Goal: Transaction & Acquisition: Purchase product/service

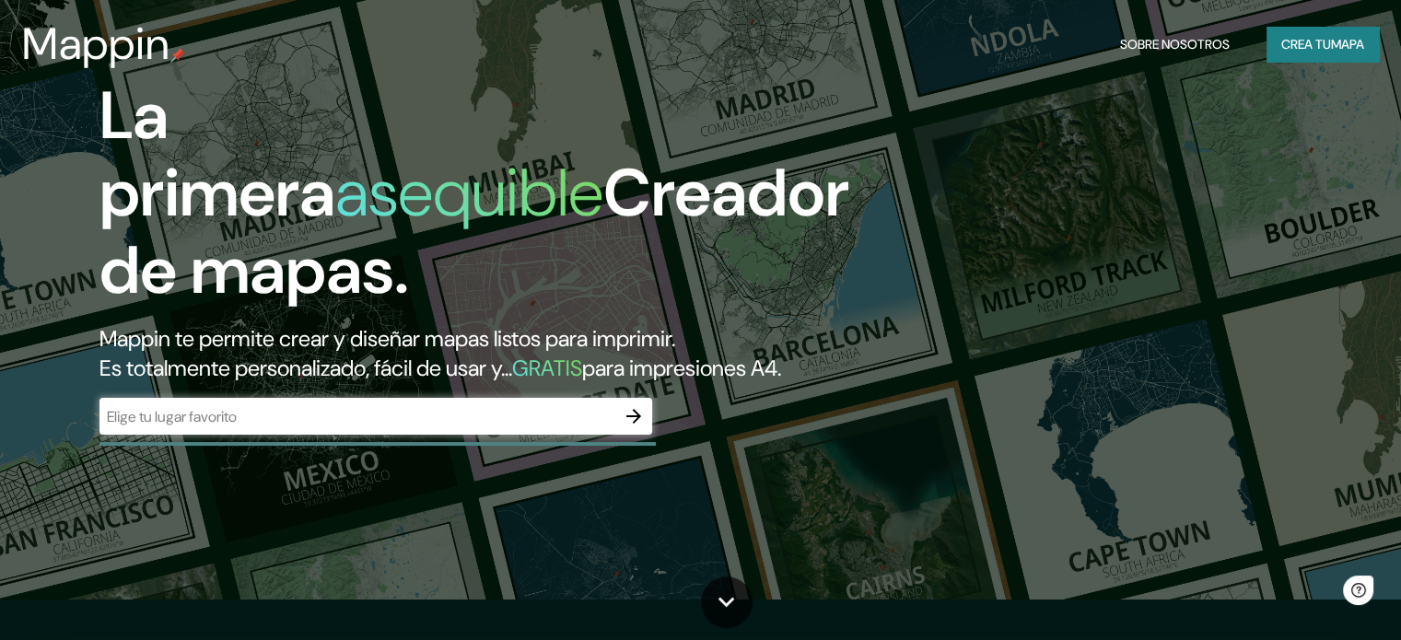
click at [414, 435] on div "​" at bounding box center [375, 416] width 553 height 37
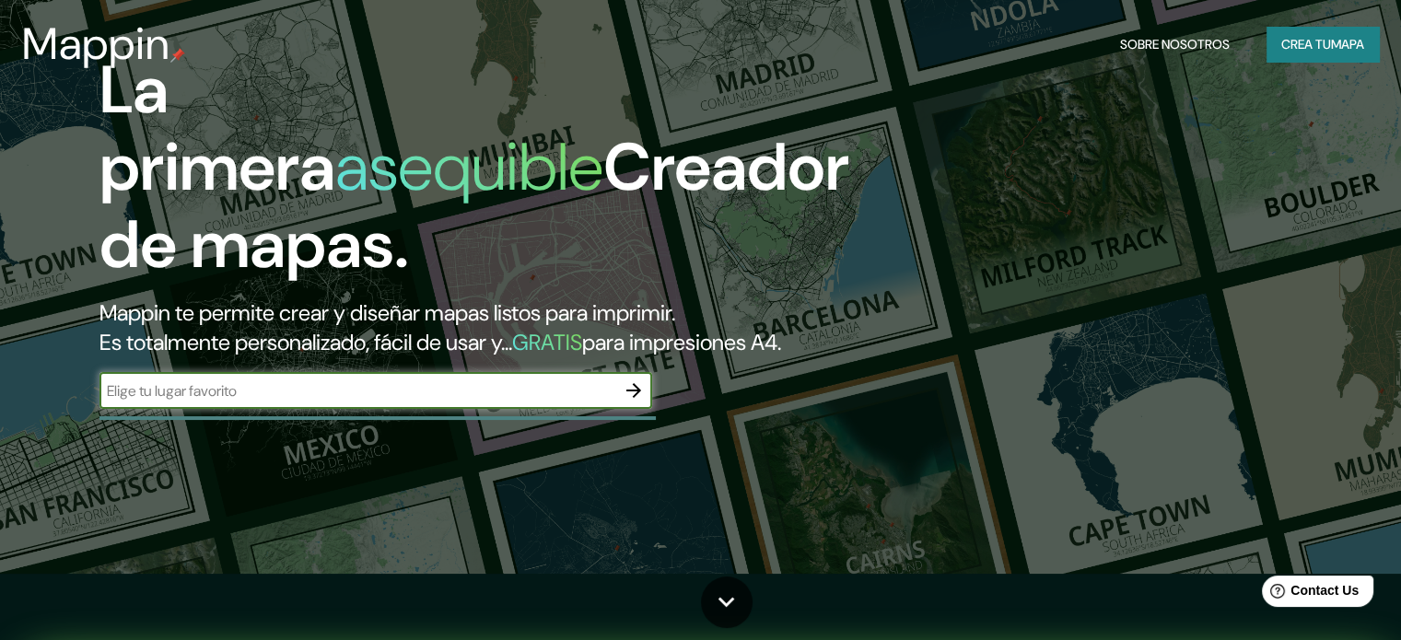
scroll to position [107, 0]
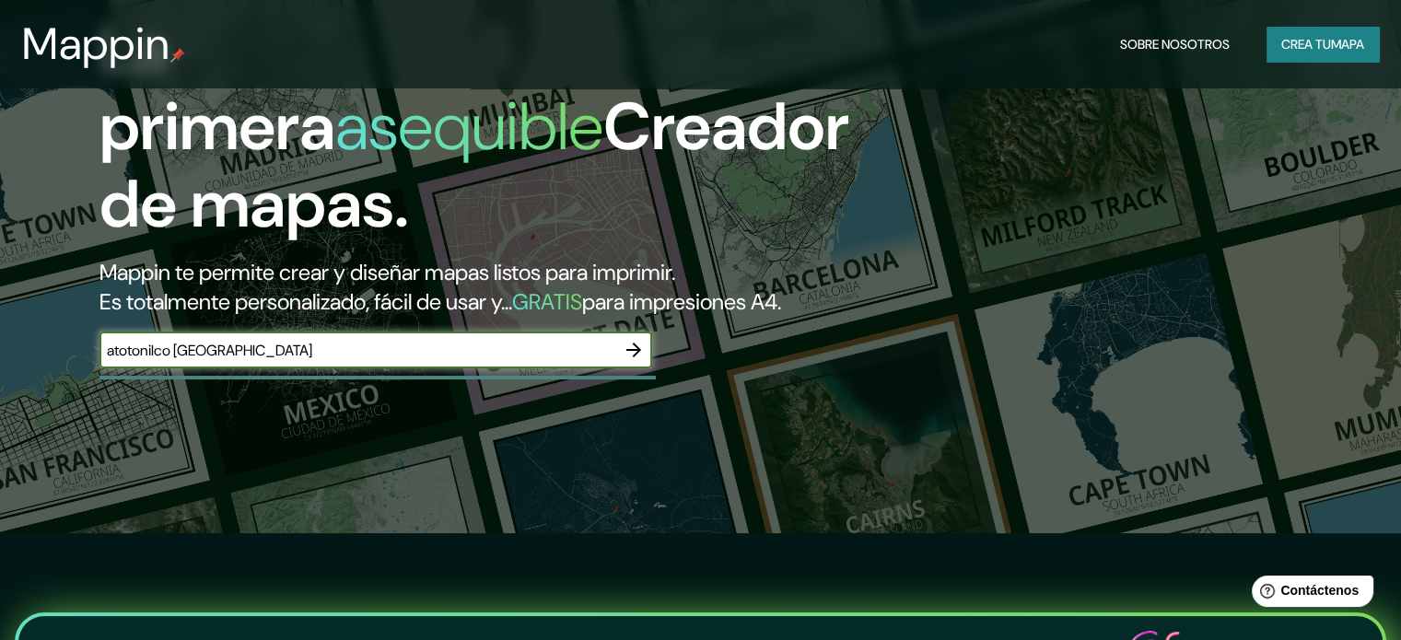
type input "atotonilco [GEOGRAPHIC_DATA]"
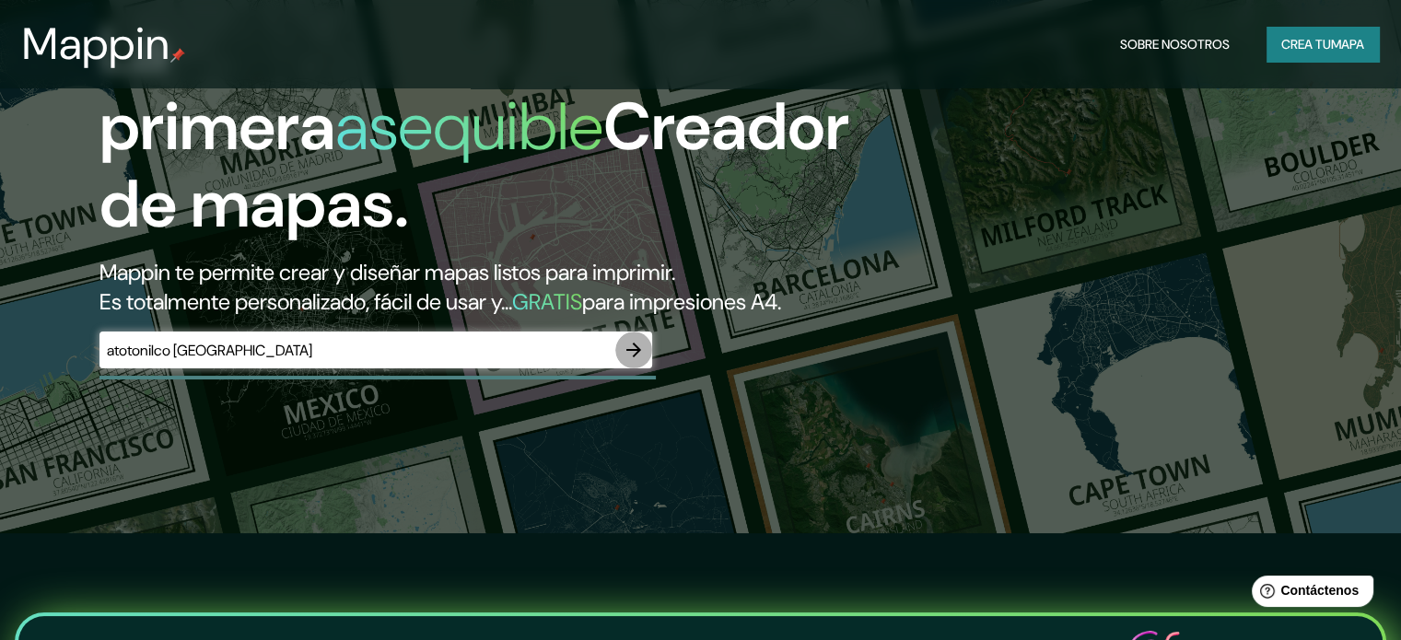
click at [647, 368] on button "button" at bounding box center [633, 350] width 37 height 37
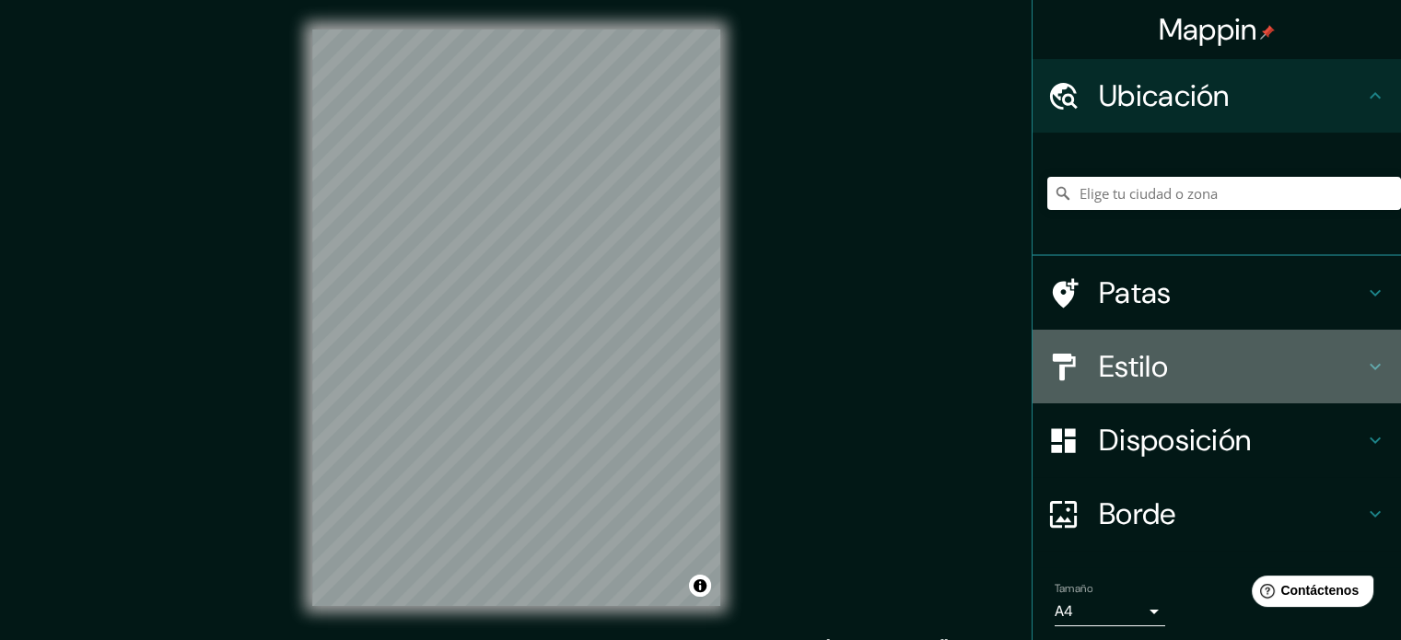
click at [1112, 364] on font "Estilo" at bounding box center [1133, 366] width 69 height 39
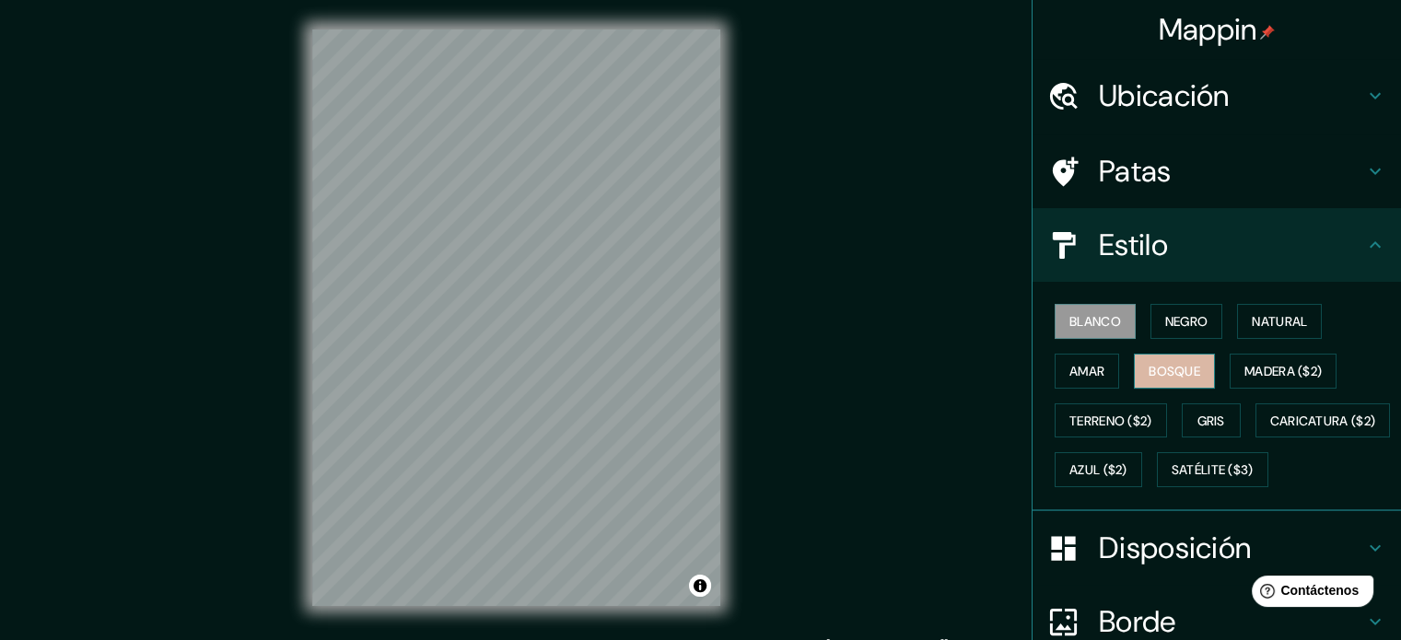
click at [1184, 365] on font "Bosque" at bounding box center [1175, 371] width 52 height 17
click at [1183, 302] on div "Blanco Negro Natural Amar Bosque Madera ($2) Terreno ($2) Gris Caricatura ($2) …" at bounding box center [1224, 396] width 354 height 198
click at [1179, 314] on font "Negro" at bounding box center [1186, 321] width 43 height 17
click at [1176, 363] on font "Bosque" at bounding box center [1175, 371] width 52 height 17
click at [1104, 368] on button "Amar" at bounding box center [1087, 371] width 64 height 35
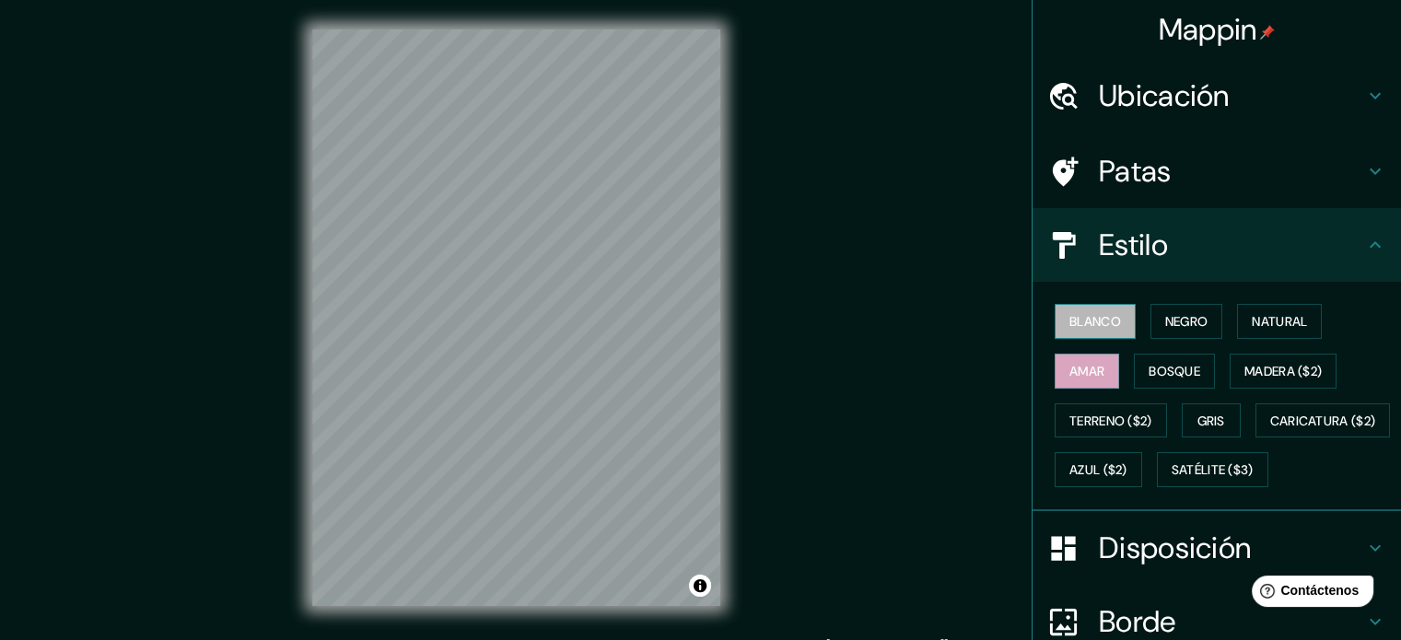
click at [1109, 311] on button "Blanco" at bounding box center [1095, 321] width 81 height 35
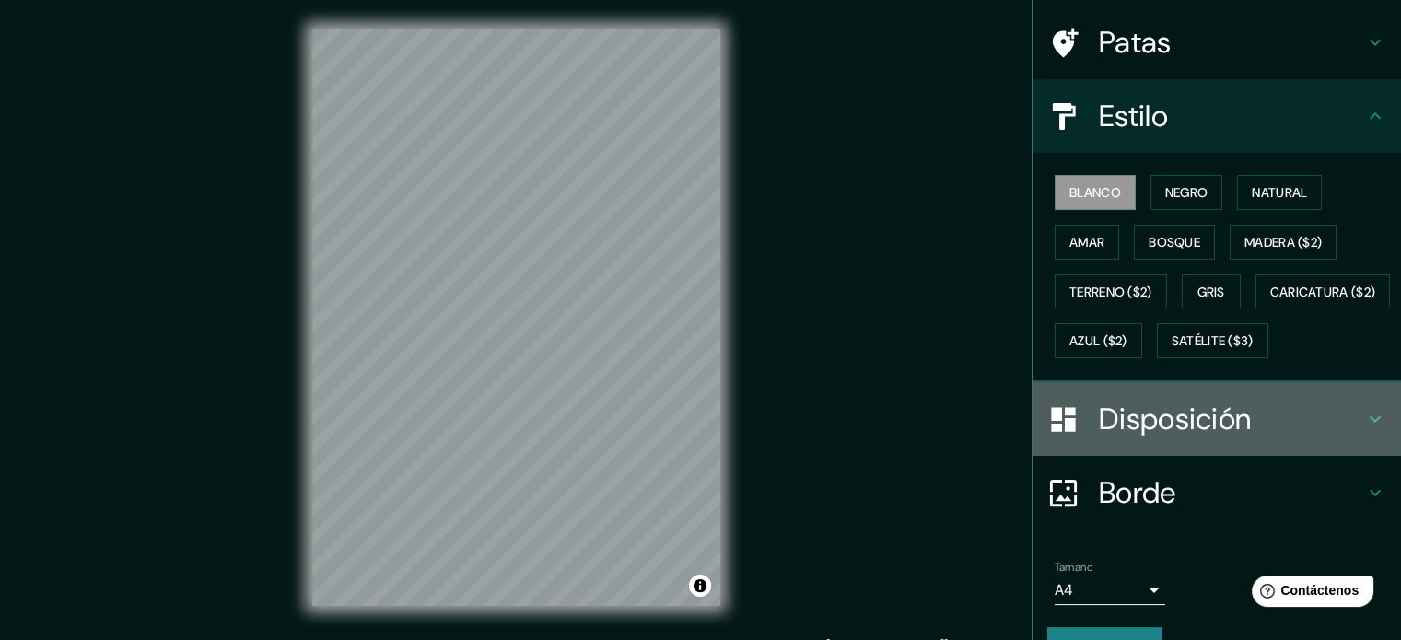
click at [1147, 456] on div "Disposición" at bounding box center [1217, 419] width 368 height 74
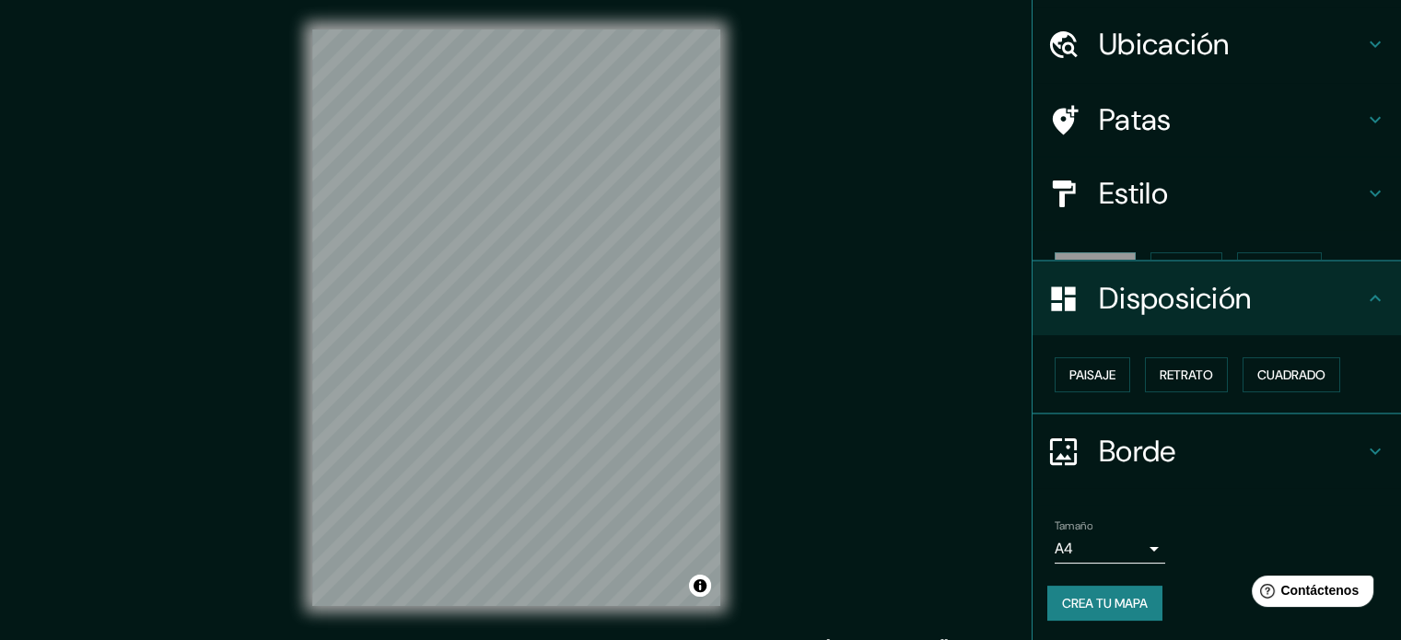
scroll to position [22, 0]
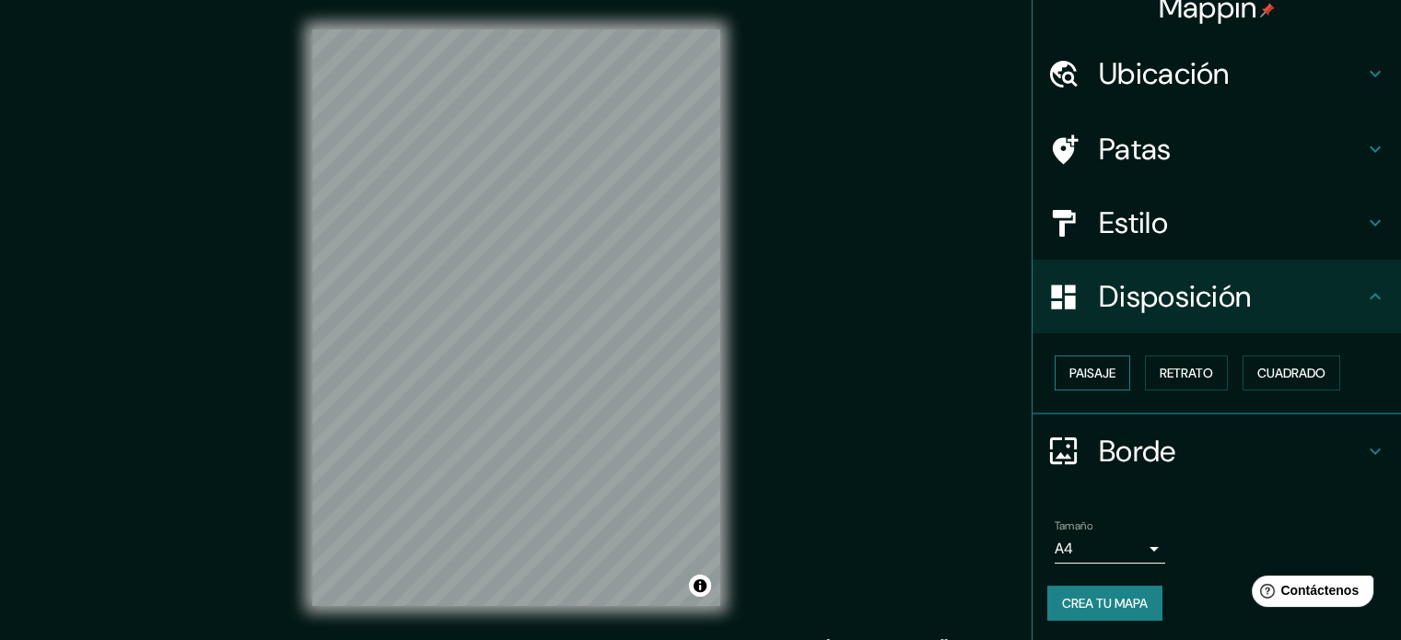
click at [1083, 359] on button "Paisaje" at bounding box center [1093, 373] width 76 height 35
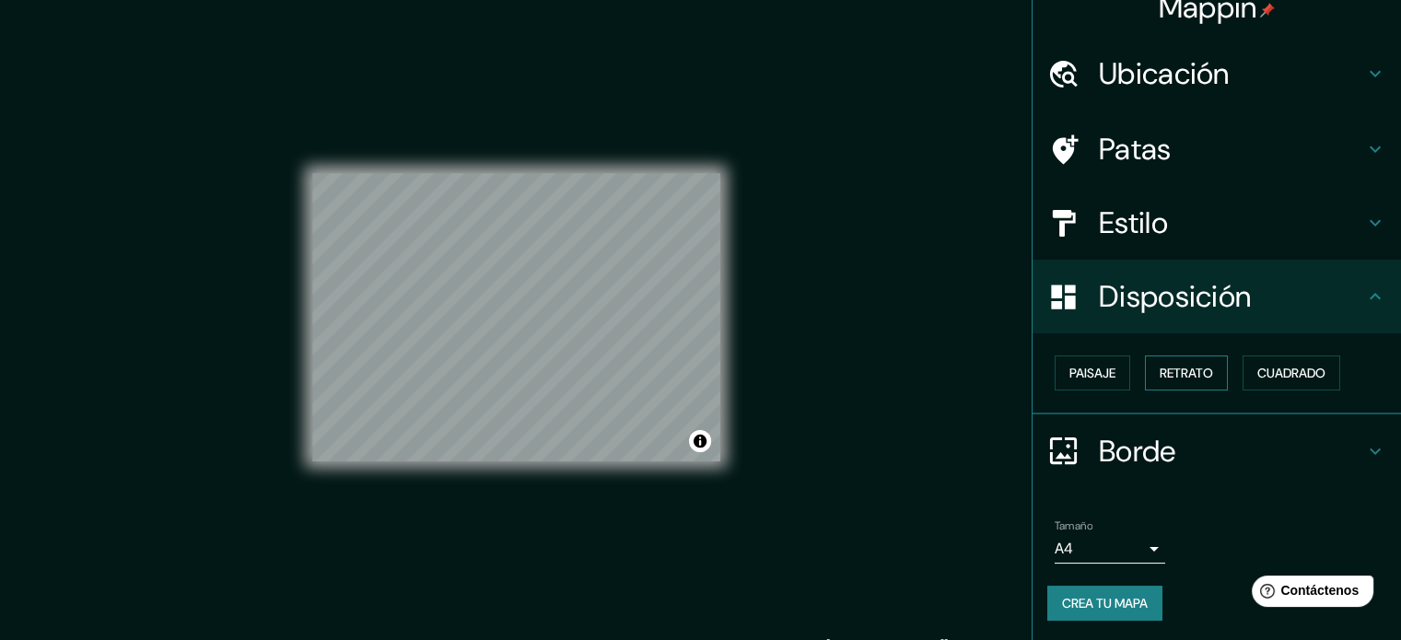
click at [1160, 366] on font "Retrato" at bounding box center [1186, 373] width 53 height 17
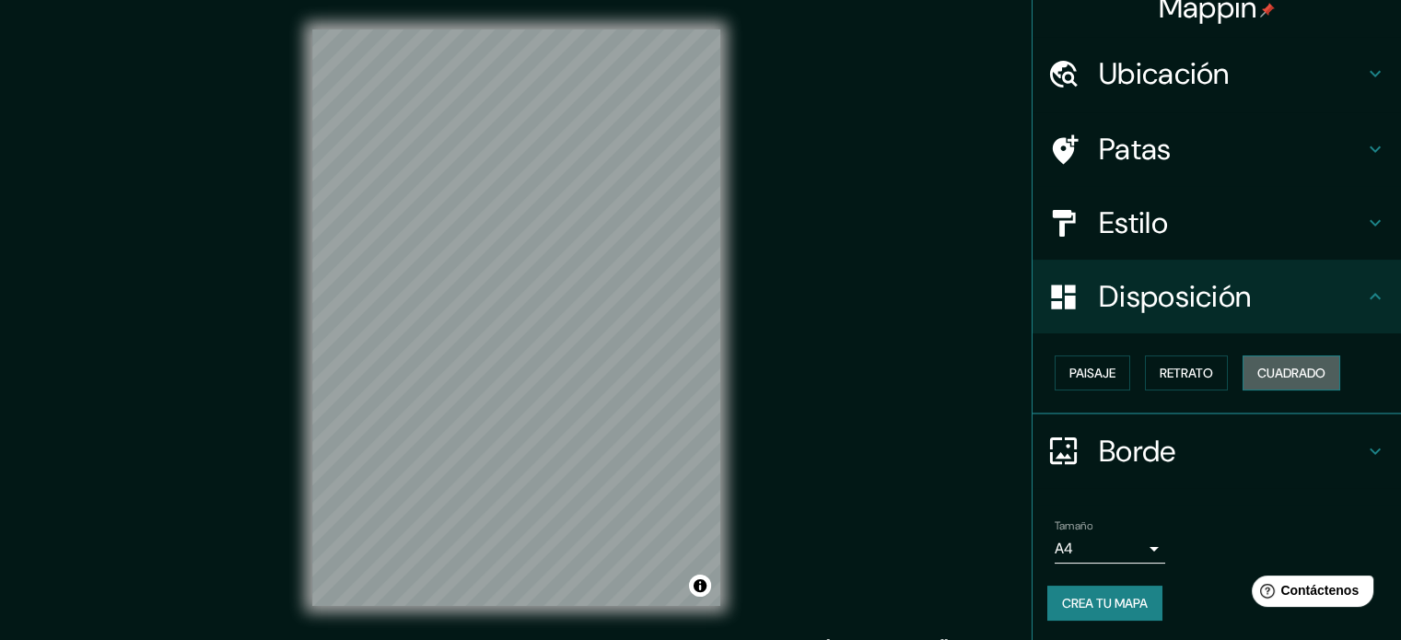
click at [1257, 365] on font "Cuadrado" at bounding box center [1291, 373] width 68 height 17
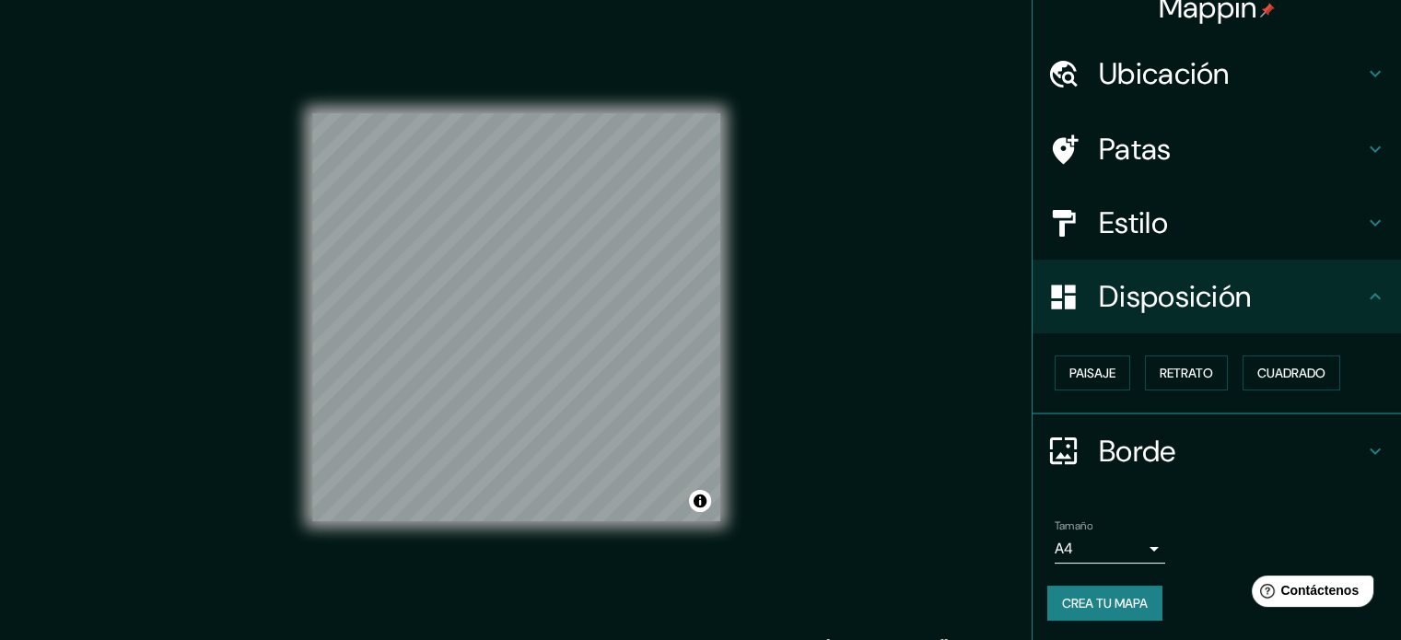
click at [1145, 68] on font "Ubicación" at bounding box center [1164, 73] width 131 height 39
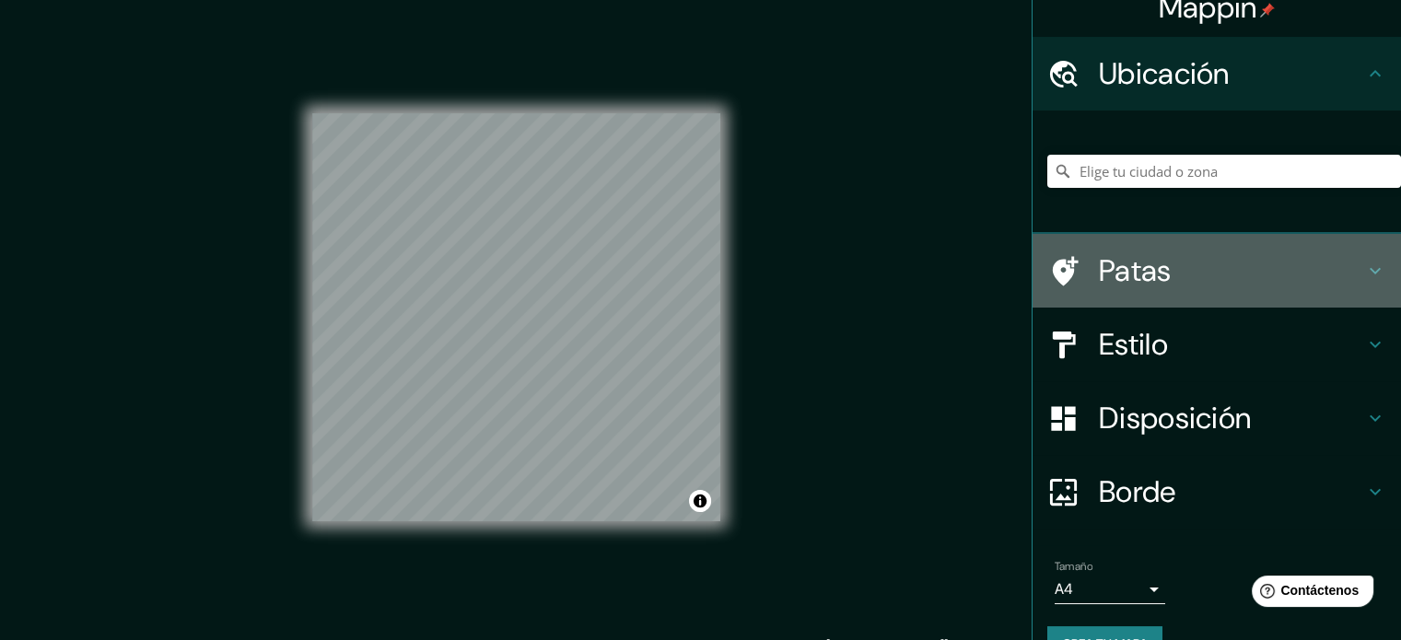
click at [1116, 271] on font "Patas" at bounding box center [1135, 270] width 73 height 39
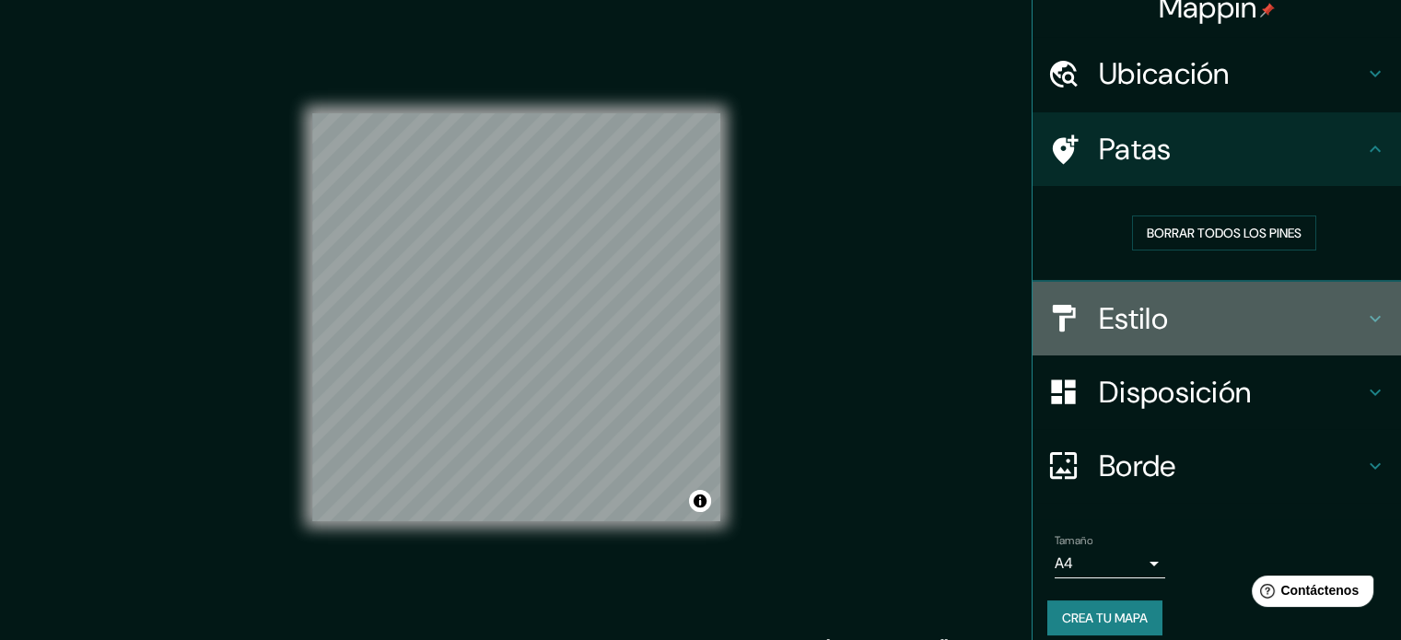
click at [1148, 347] on div "Estilo" at bounding box center [1217, 319] width 368 height 74
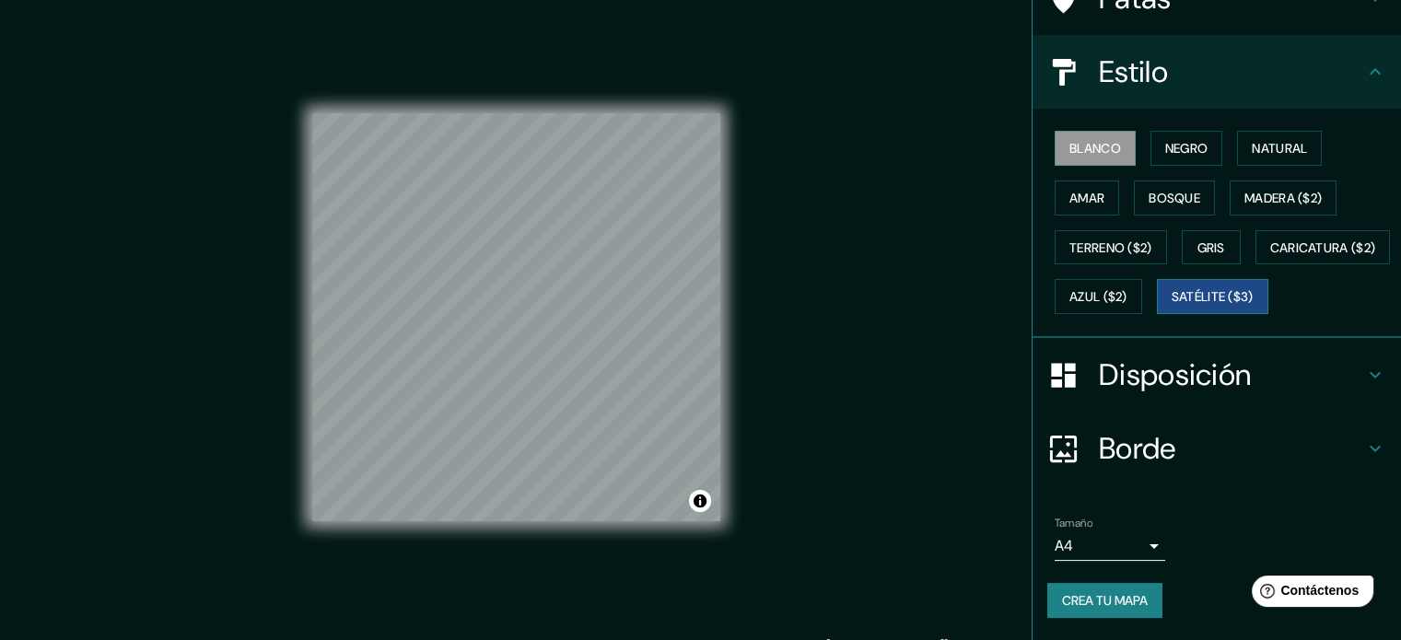
scroll to position [24, 0]
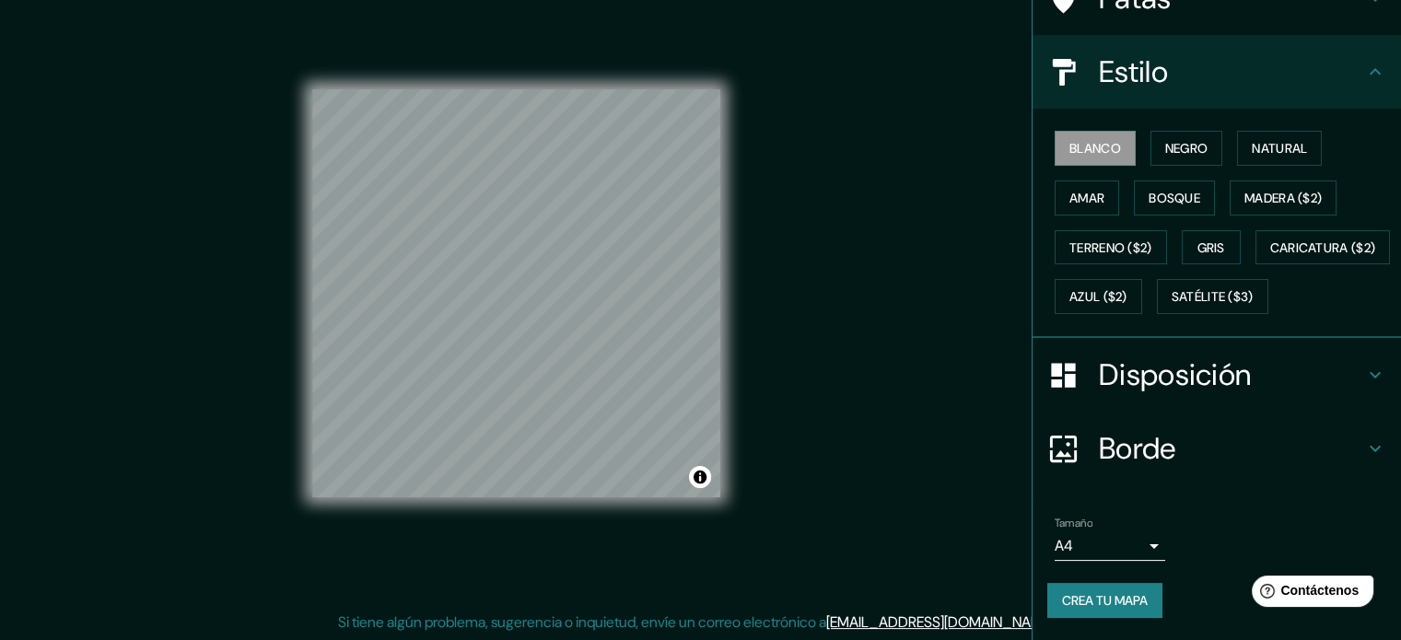
click at [1151, 549] on div "Tamaño A4 single" at bounding box center [1216, 538] width 339 height 59
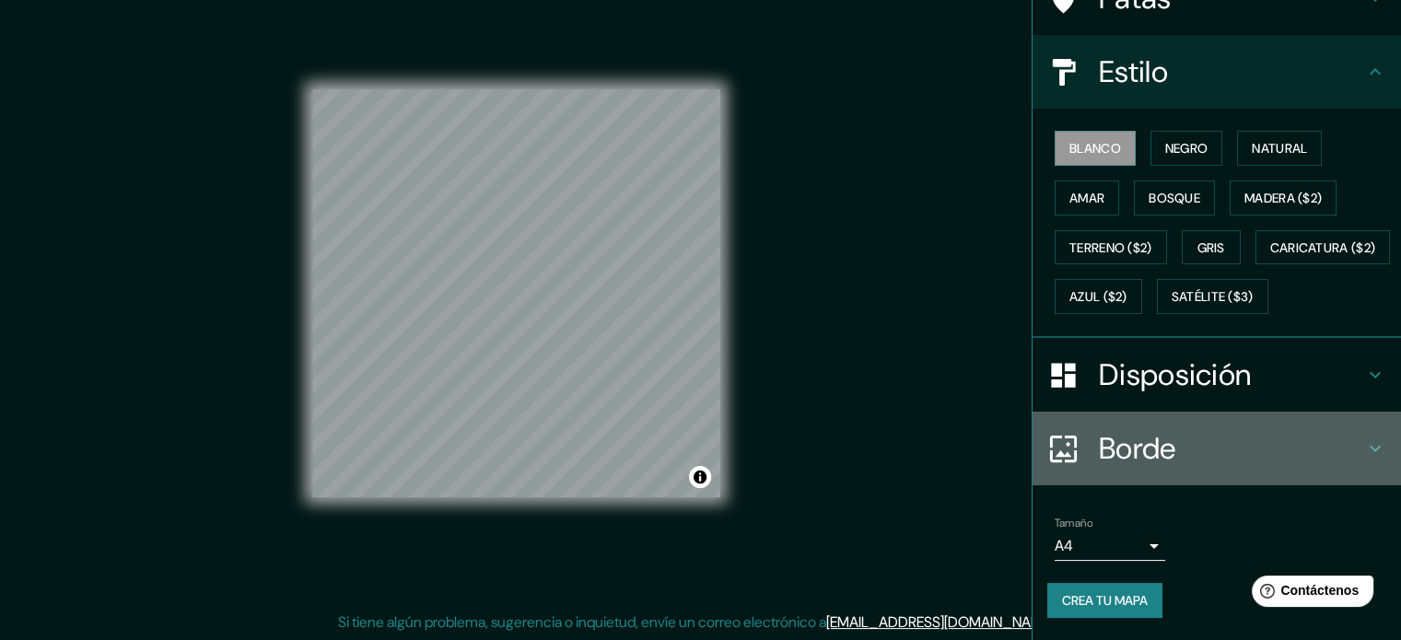
click at [1151, 447] on font "Borde" at bounding box center [1137, 448] width 77 height 39
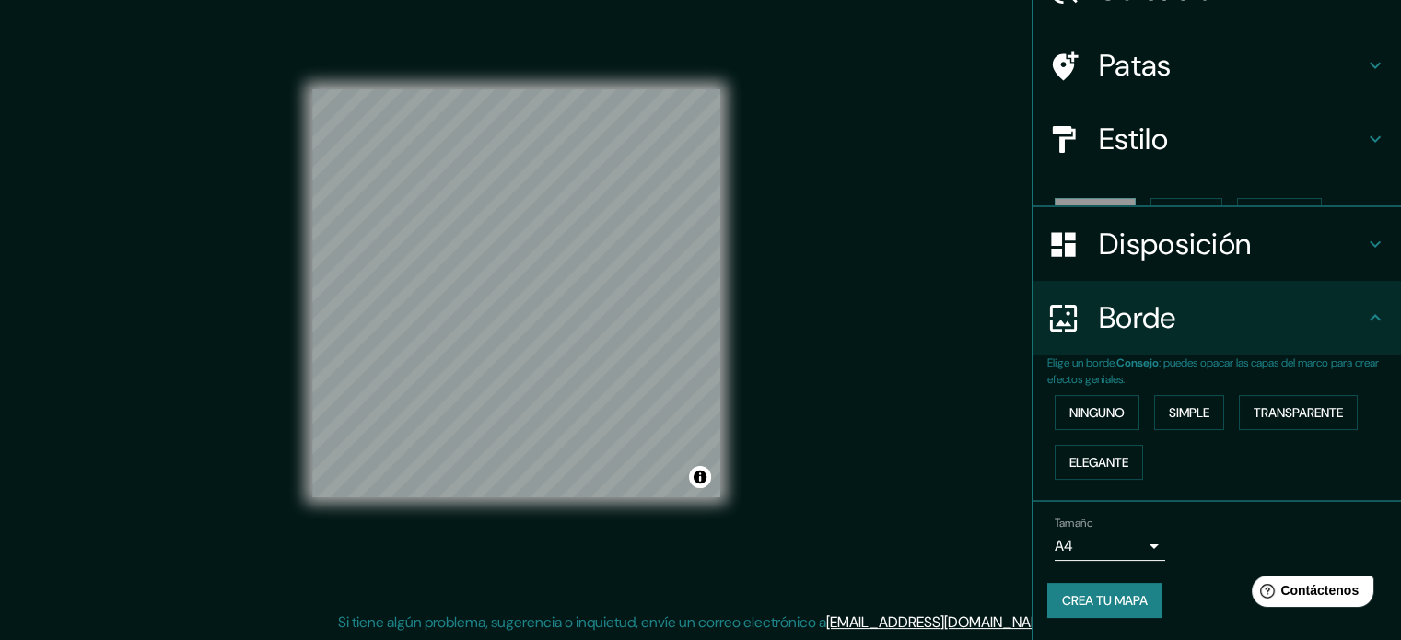
scroll to position [74, 0]
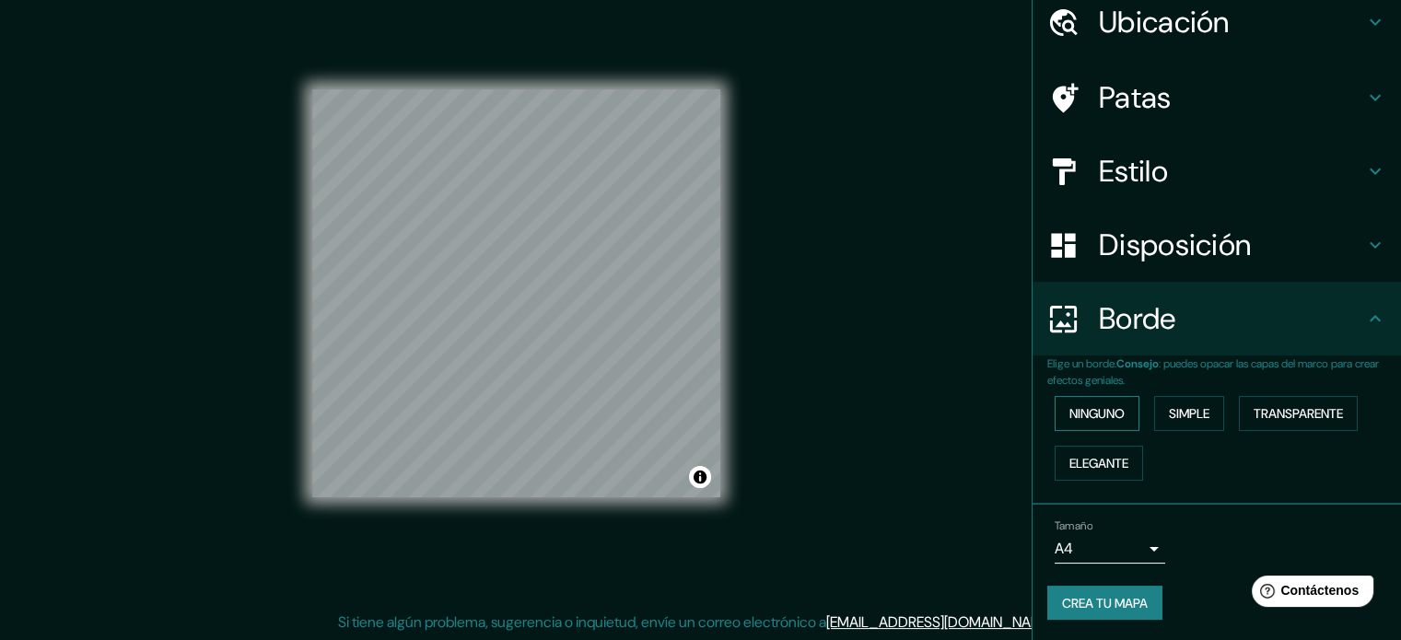
click at [1121, 411] on button "Ninguno" at bounding box center [1097, 413] width 85 height 35
click at [1170, 412] on font "Simple" at bounding box center [1189, 413] width 41 height 17
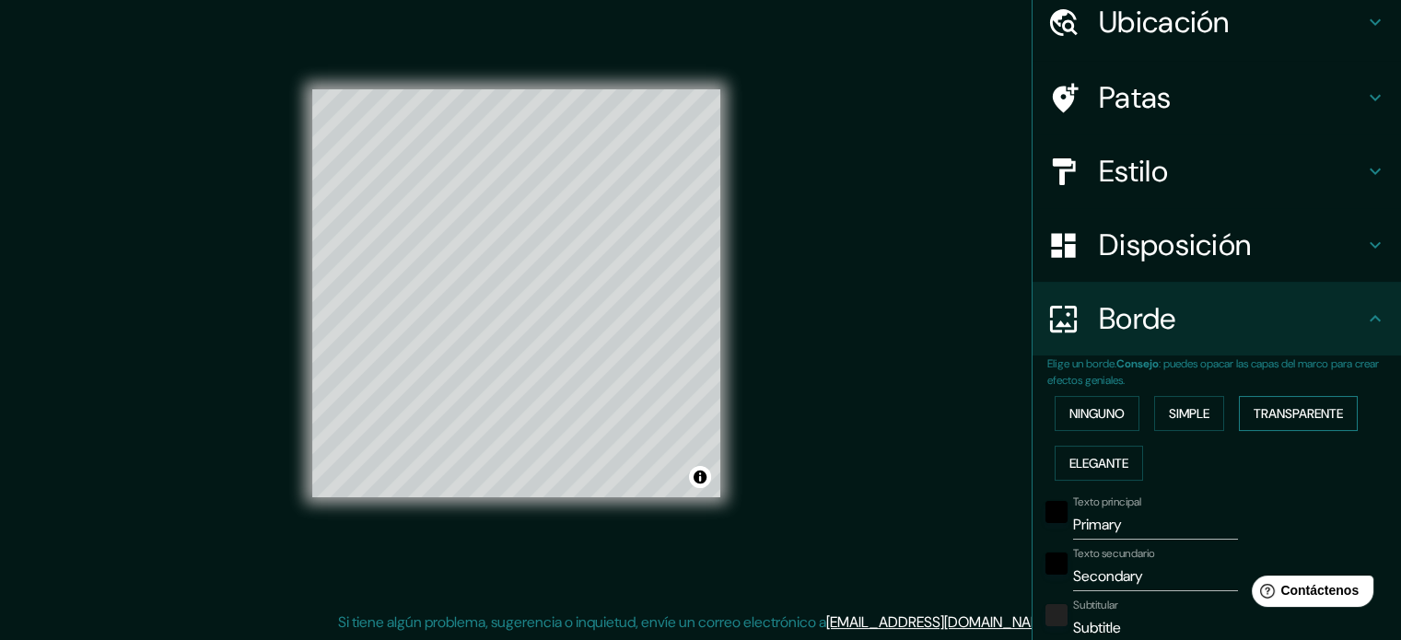
click at [1268, 411] on font "Transparente" at bounding box center [1298, 413] width 89 height 17
click at [1088, 451] on font "Elegante" at bounding box center [1098, 463] width 59 height 24
click at [1104, 423] on font "Ninguno" at bounding box center [1096, 414] width 55 height 24
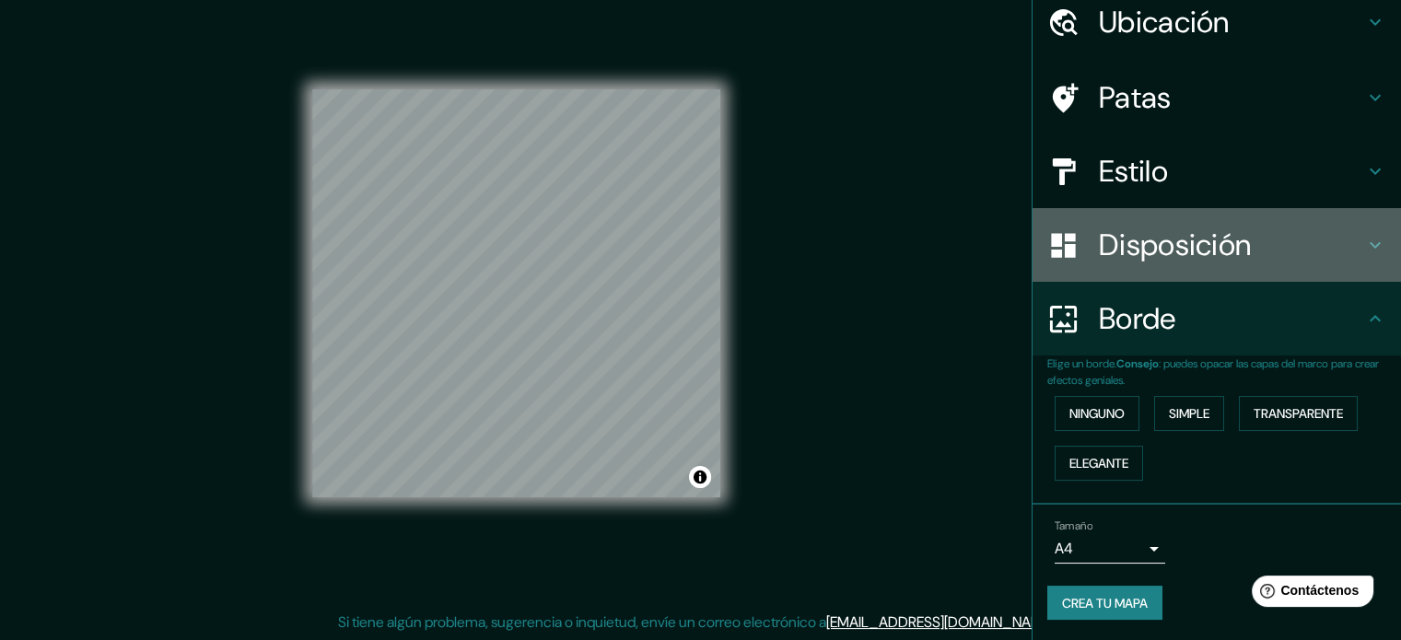
click at [1134, 226] on font "Disposición" at bounding box center [1175, 245] width 152 height 39
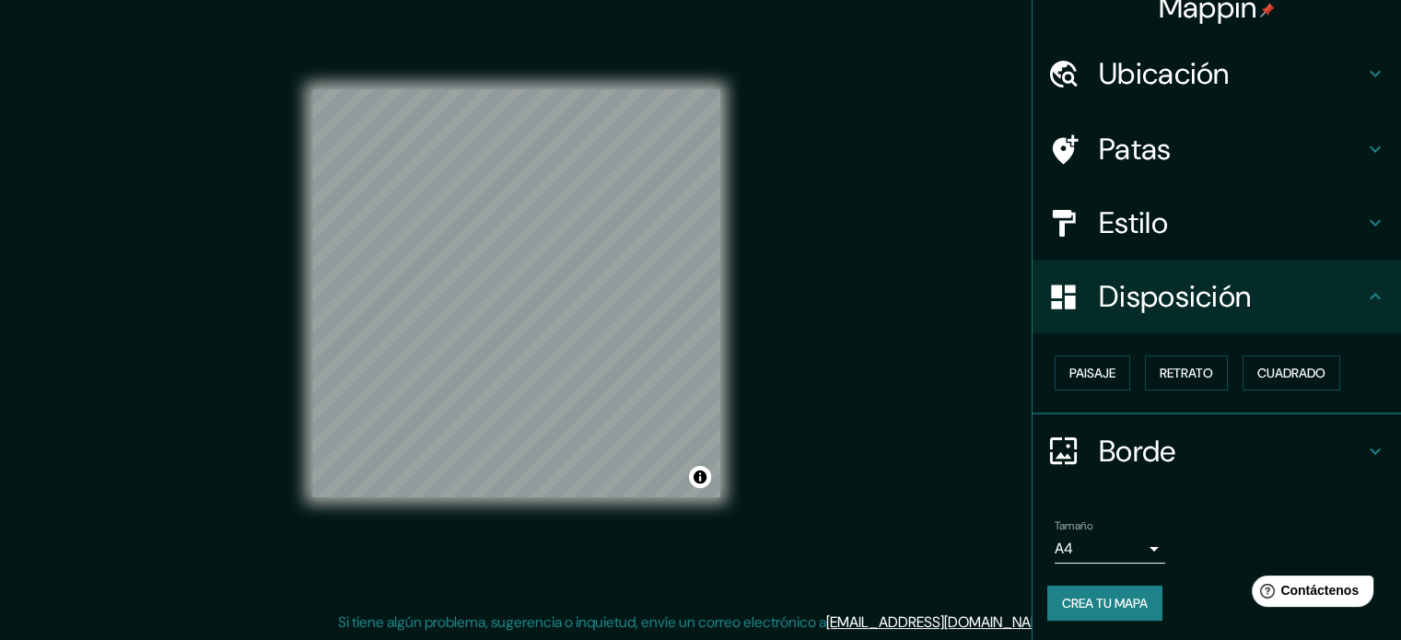
scroll to position [22, 0]
click at [1097, 361] on font "Paisaje" at bounding box center [1092, 373] width 46 height 24
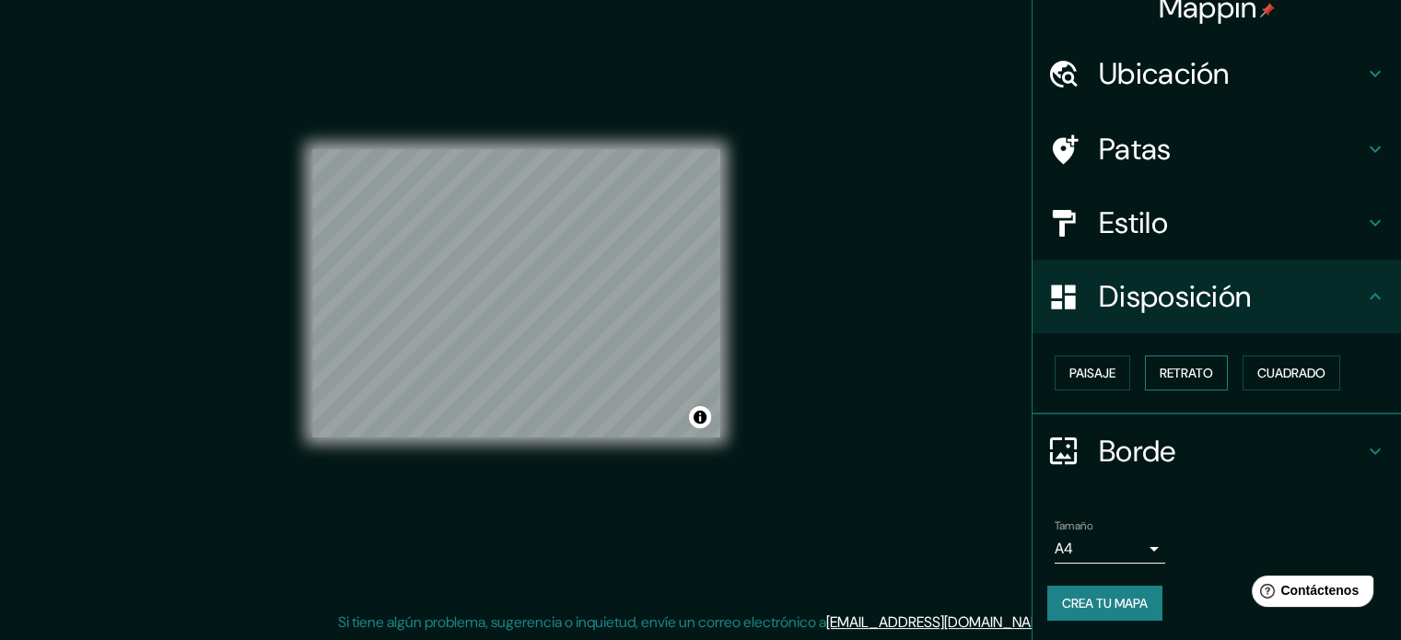
click at [1164, 374] on font "Retrato" at bounding box center [1186, 373] width 53 height 17
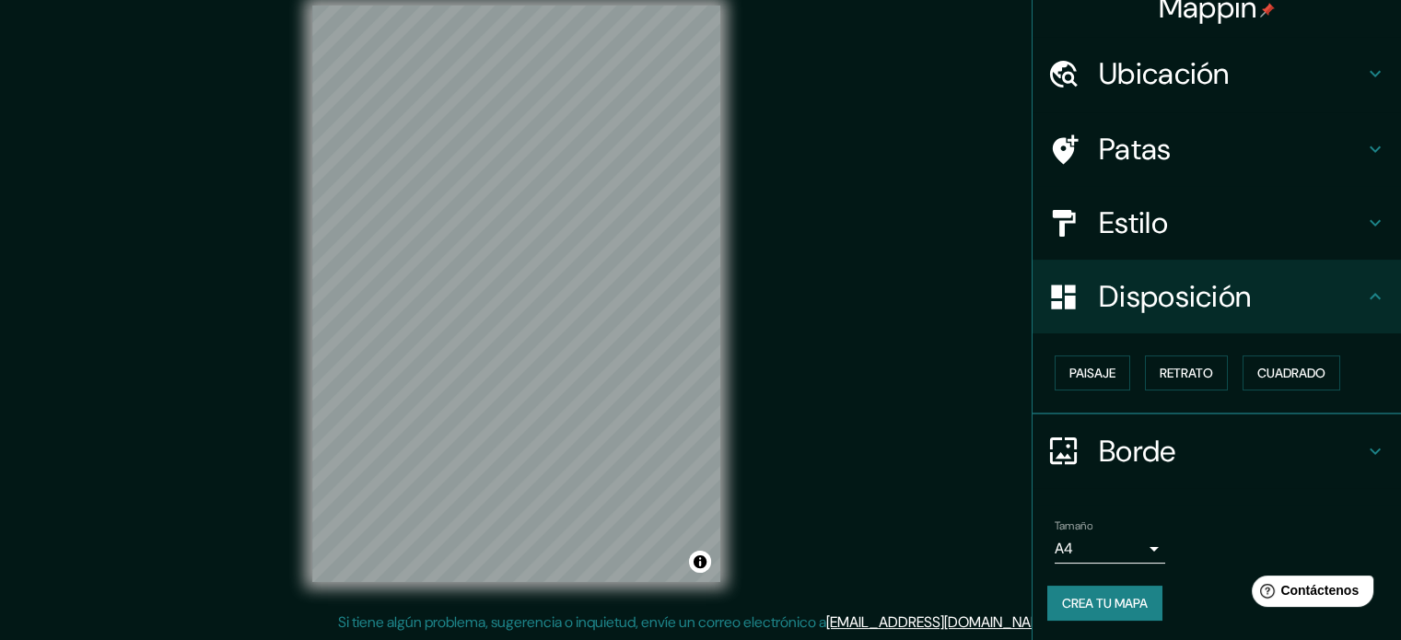
click at [1139, 228] on font "Estilo" at bounding box center [1133, 223] width 69 height 39
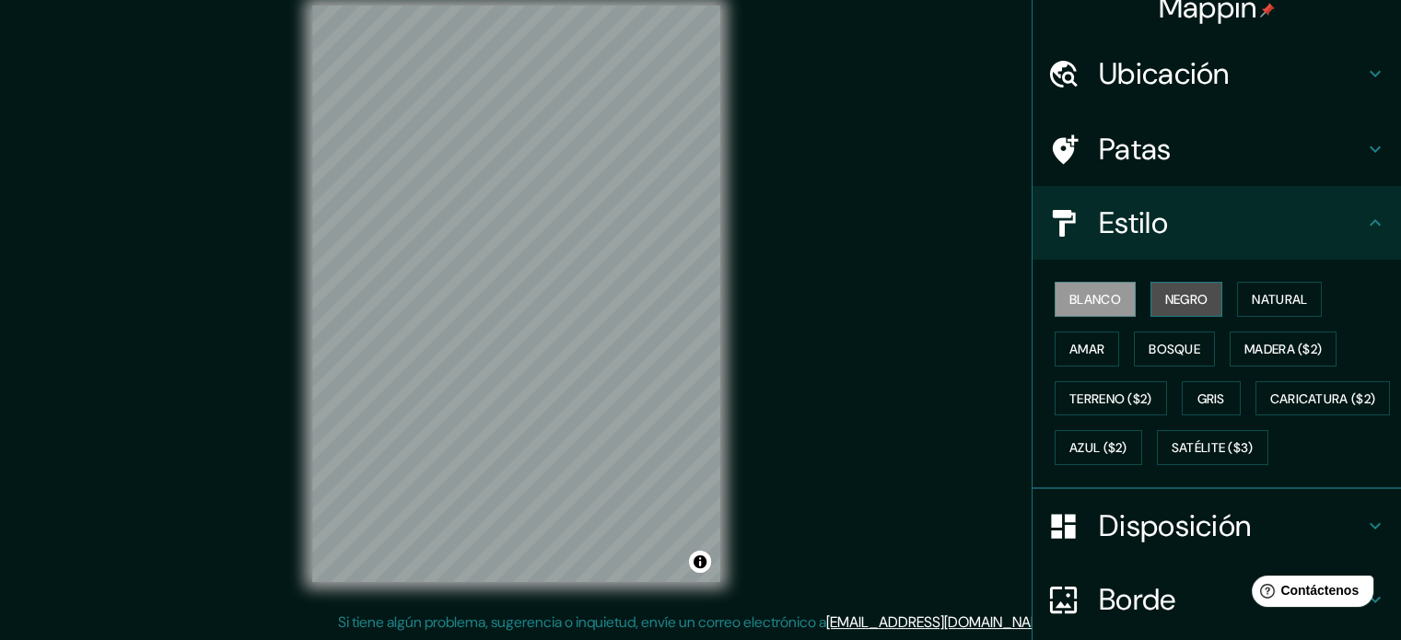
click at [1172, 297] on font "Negro" at bounding box center [1186, 299] width 43 height 17
click at [1094, 300] on font "Blanco" at bounding box center [1095, 299] width 52 height 17
